Goal: Information Seeking & Learning: Learn about a topic

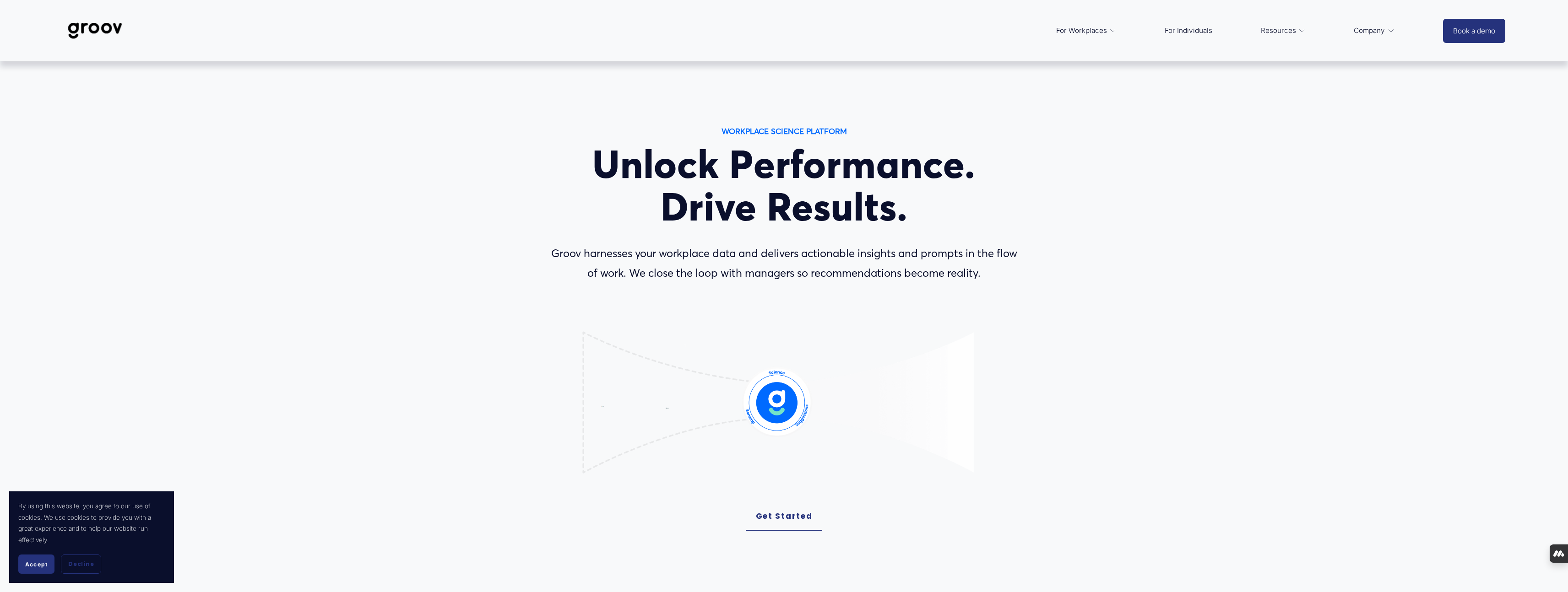
click at [41, 563] on span "Accept" at bounding box center [36, 565] width 22 height 7
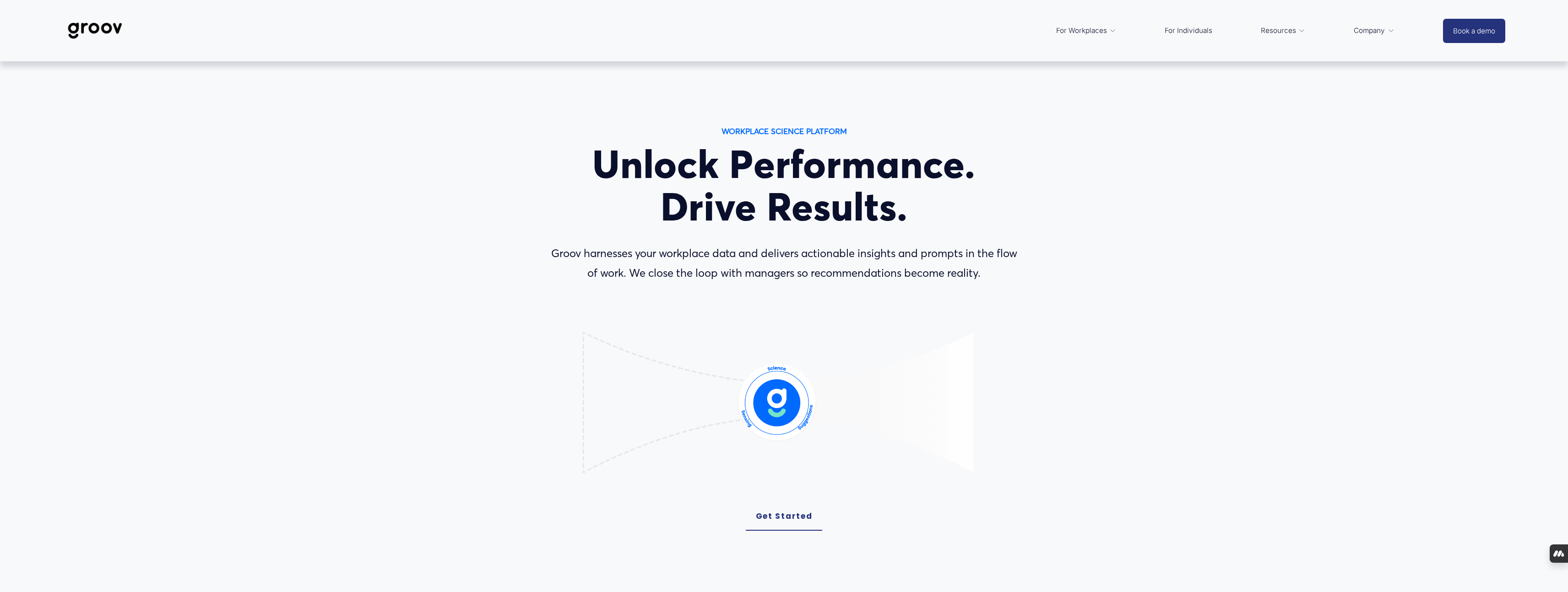
click at [0, 0] on span "Platform Overview" at bounding box center [0, 0] width 0 height 0
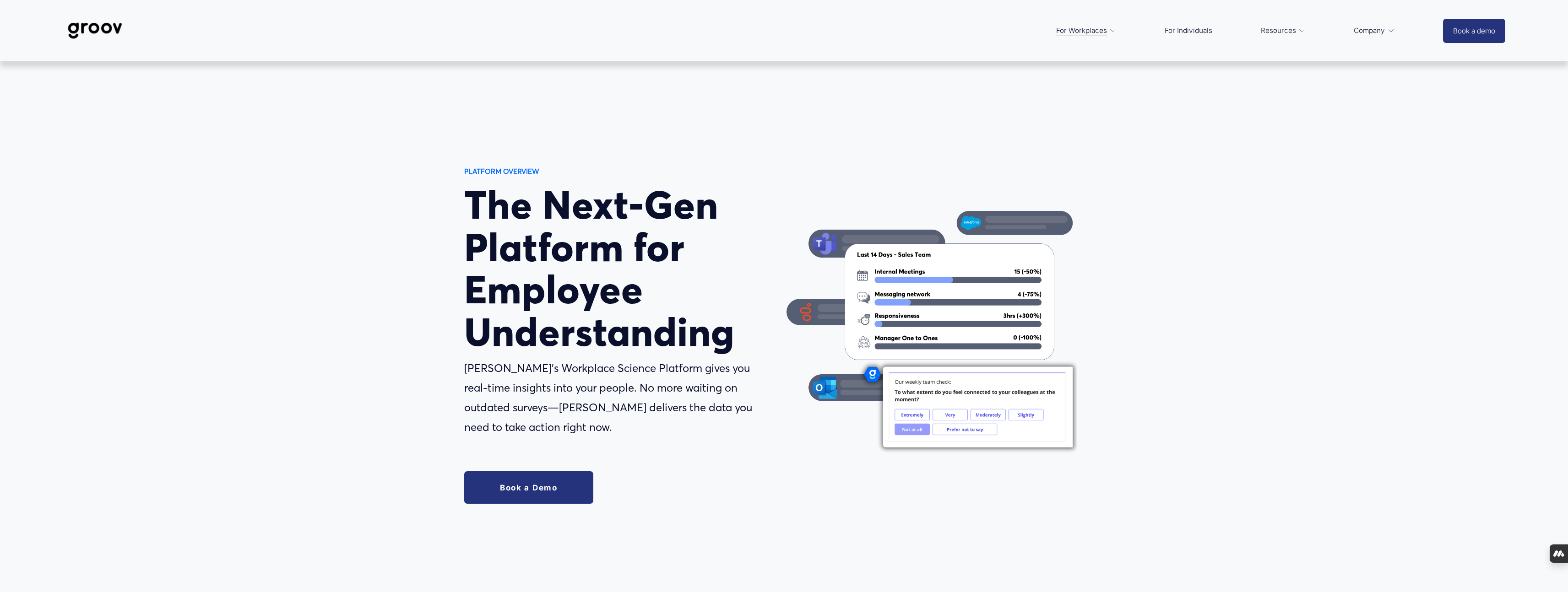
click at [1186, 31] on link "For Individuals" at bounding box center [1188, 30] width 56 height 22
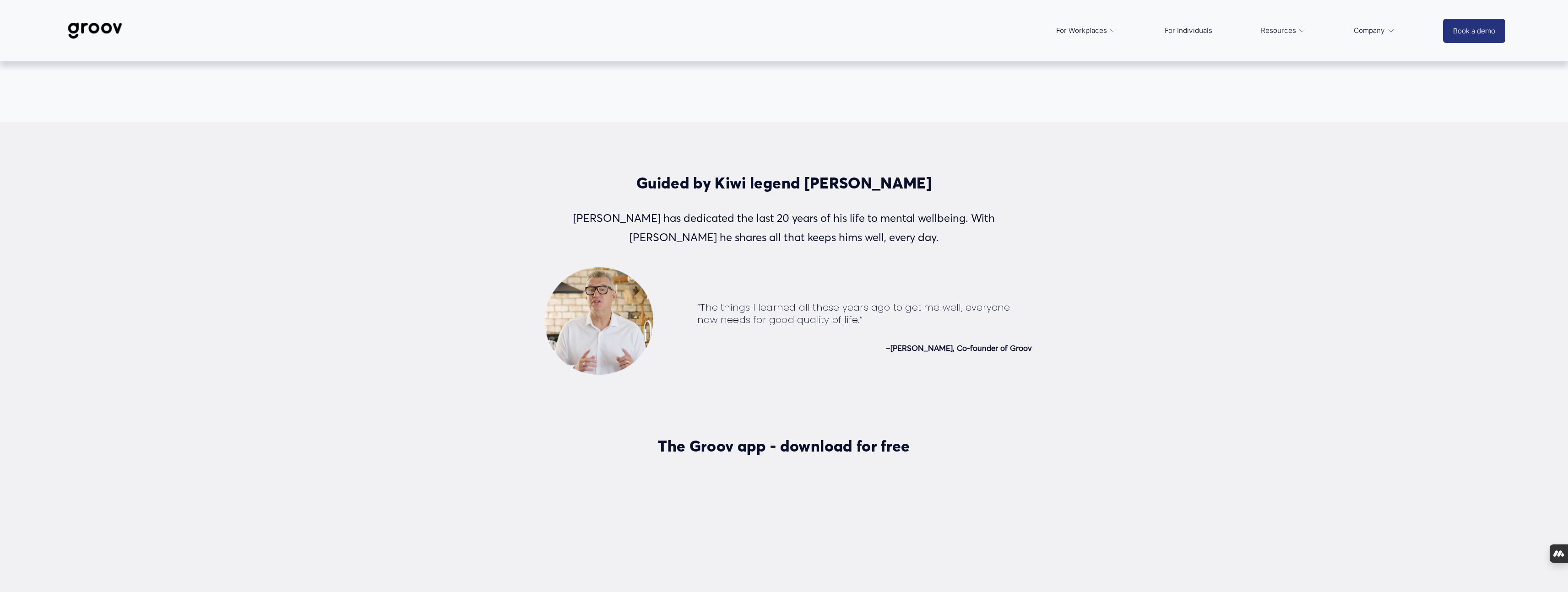
scroll to position [2565, 0]
